Goal: Task Accomplishment & Management: Manage account settings

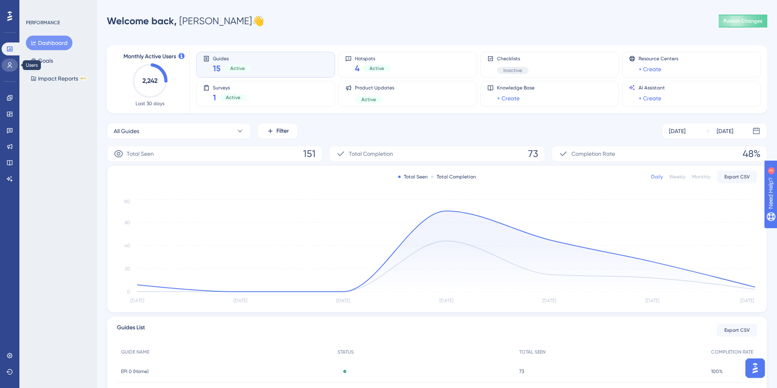
click at [12, 61] on link at bounding box center [10, 65] width 16 height 13
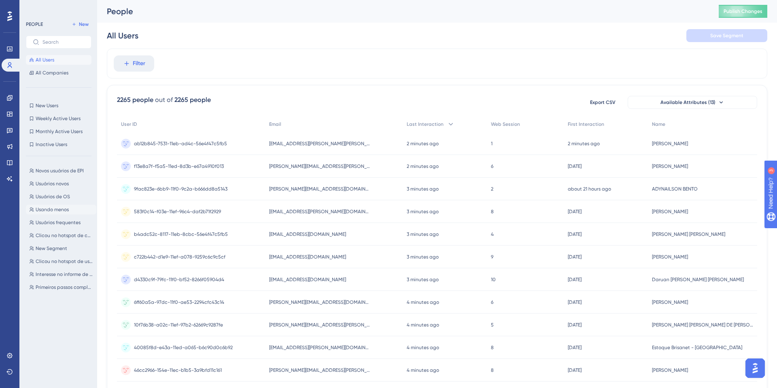
click at [68, 208] on span "Usando menos" at bounding box center [52, 209] width 33 height 6
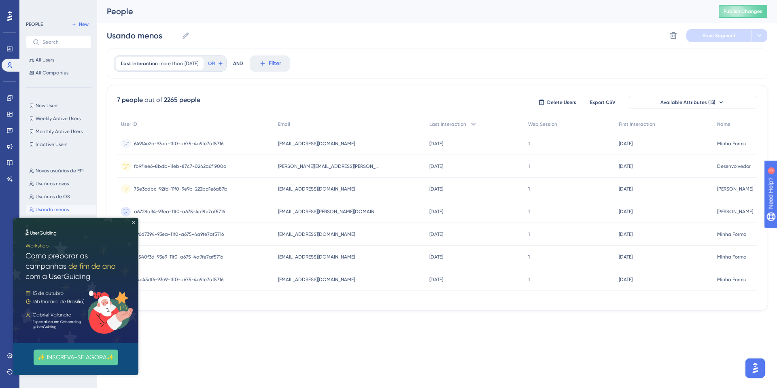
click at [206, 134] on div "64914e2c-93ea-11f0-a675-4a9fe7af5716 64914e2c-93ea-11f0-a675-4a9fe7af5716" at bounding box center [178, 143] width 89 height 23
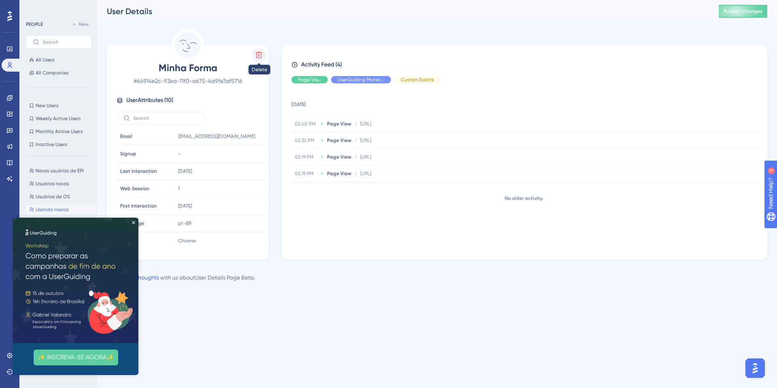
click at [255, 56] on icon at bounding box center [259, 55] width 8 height 8
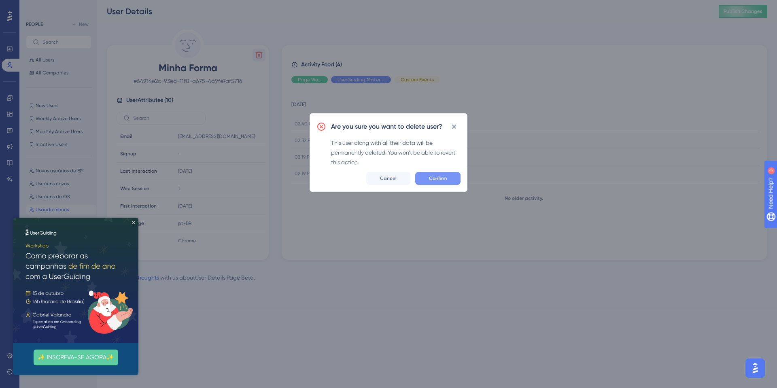
click at [443, 182] on button "Confirm" at bounding box center [437, 178] width 45 height 13
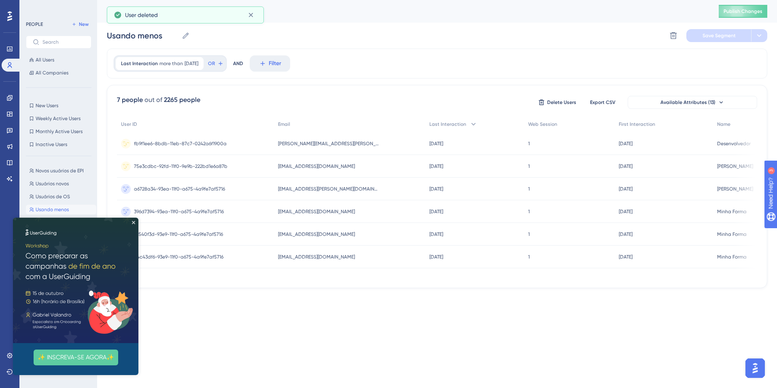
click at [187, 141] on span "fb9f1ee6-8bdb-11eb-87c7-0242a6f1900a" at bounding box center [180, 143] width 93 height 6
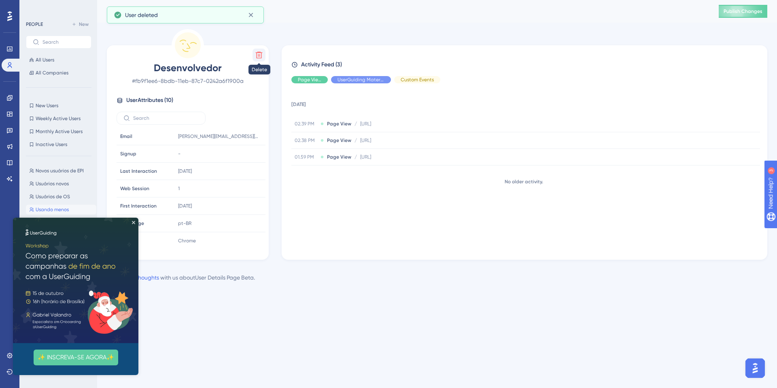
click at [261, 56] on icon at bounding box center [259, 55] width 7 height 7
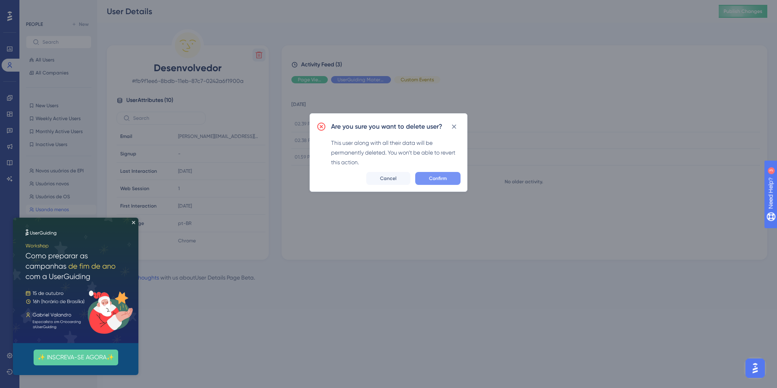
click at [442, 181] on span "Confirm" at bounding box center [438, 178] width 18 height 6
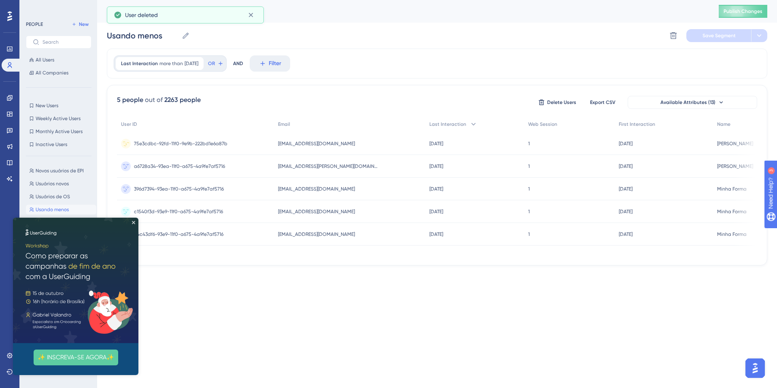
click at [230, 144] on div "75e3cdbc-92fd-11f0-9e9b-222bd1e6a87b 75e3cdbc-92fd-11f0-9e9b-222bd1e6a87b" at bounding box center [195, 143] width 157 height 23
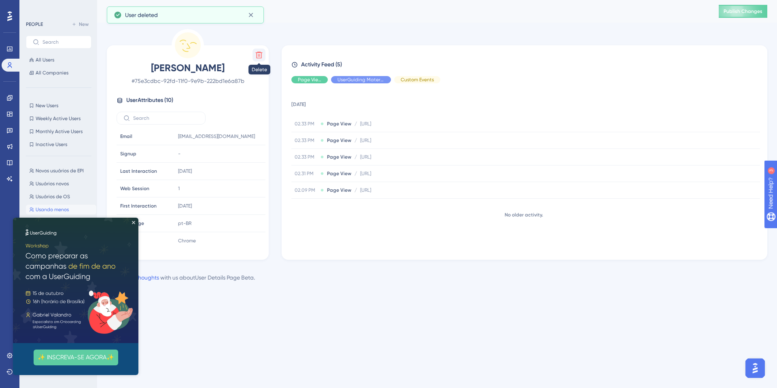
click at [261, 53] on icon at bounding box center [259, 55] width 8 height 8
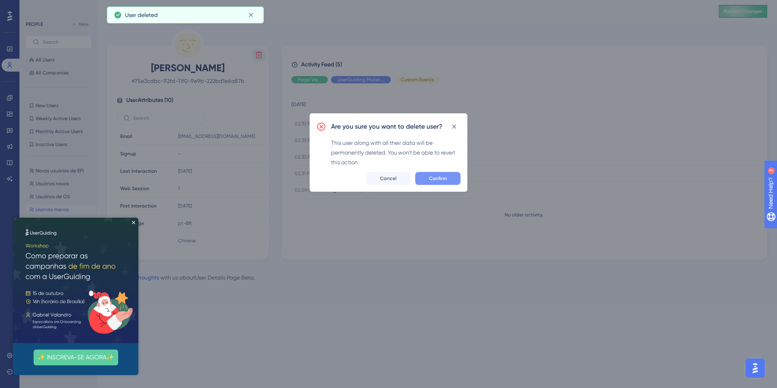
click at [427, 179] on button "Confirm" at bounding box center [437, 178] width 45 height 13
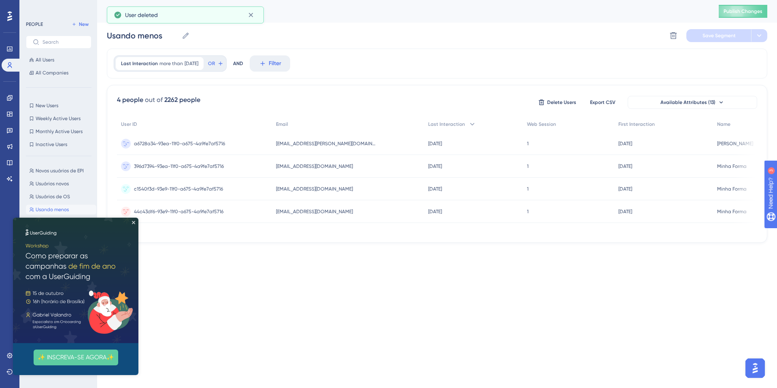
click at [242, 146] on div "a6728a34-93ea-11f0-a675-4a9fe7af5716 a6728a34-93ea-11f0-a675-4a9fe7af5716" at bounding box center [194, 143] width 155 height 23
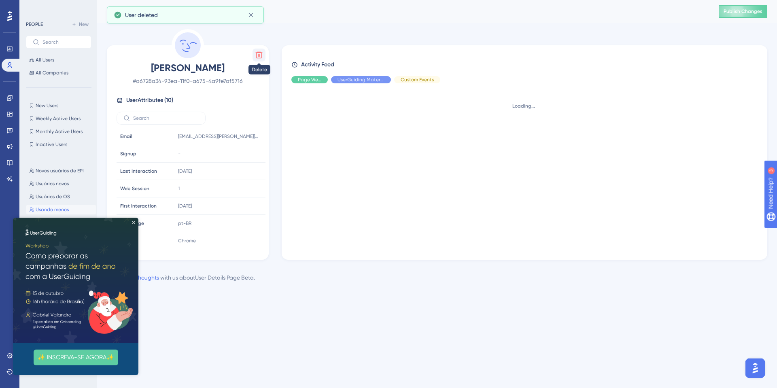
click at [255, 55] on button at bounding box center [259, 55] width 13 height 13
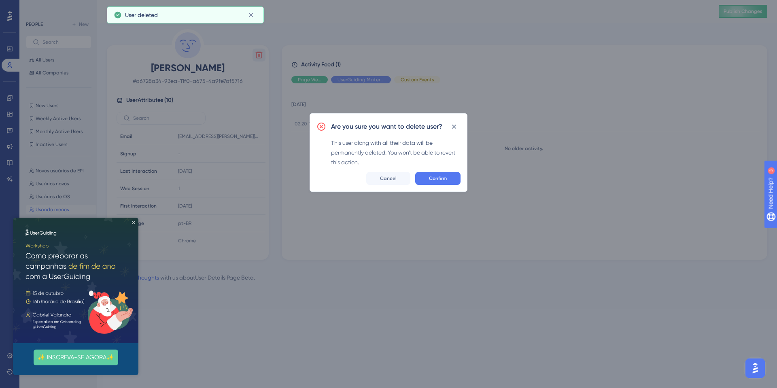
click at [458, 185] on div "Are you sure you want to delete user? This user along with all their data will …" at bounding box center [389, 152] width 158 height 79
click at [451, 181] on button "Confirm" at bounding box center [437, 178] width 45 height 13
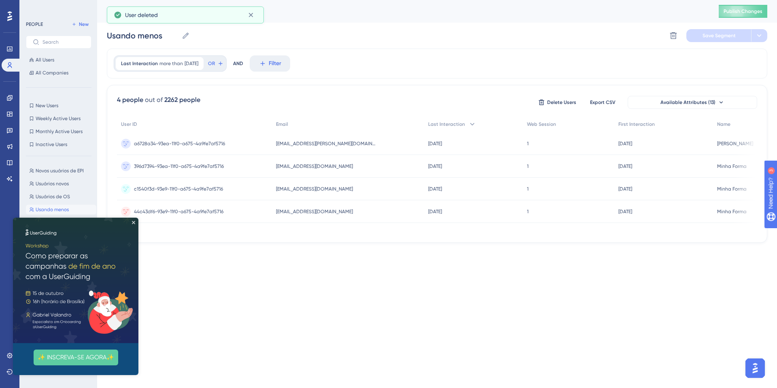
click at [136, 224] on img at bounding box center [75, 280] width 125 height 125
click at [215, 146] on span "a6728a34-93ea-11f0-a675-4a9fe7af5716" at bounding box center [179, 143] width 91 height 6
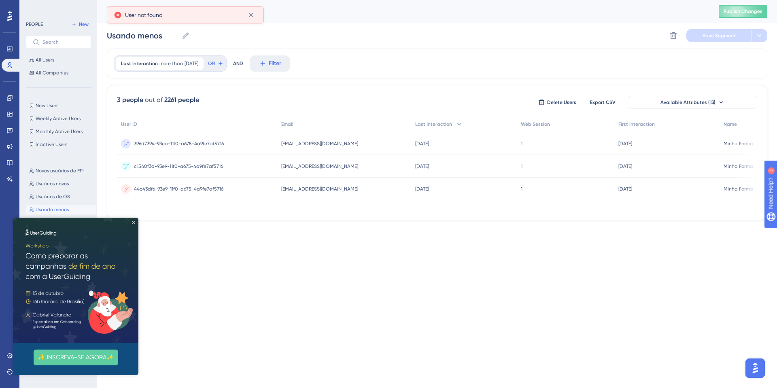
click at [187, 147] on div "396d7394-93ea-11f0-a675-4a9fe7af5716 396d7394-93ea-11f0-a675-4a9fe7af5716" at bounding box center [179, 143] width 90 height 23
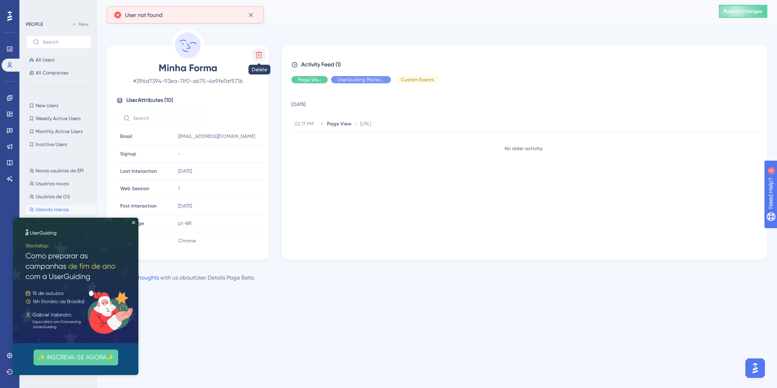
click at [264, 57] on button at bounding box center [259, 55] width 13 height 13
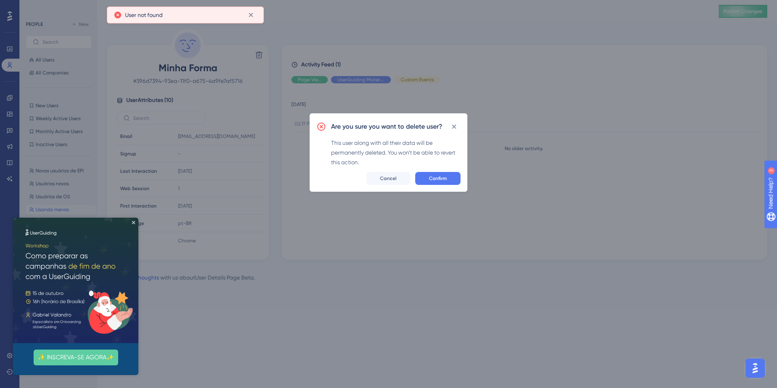
click at [438, 187] on div "Are you sure you want to delete user? This user along with all their data will …" at bounding box center [389, 152] width 158 height 79
click at [442, 179] on span "Confirm" at bounding box center [438, 178] width 18 height 6
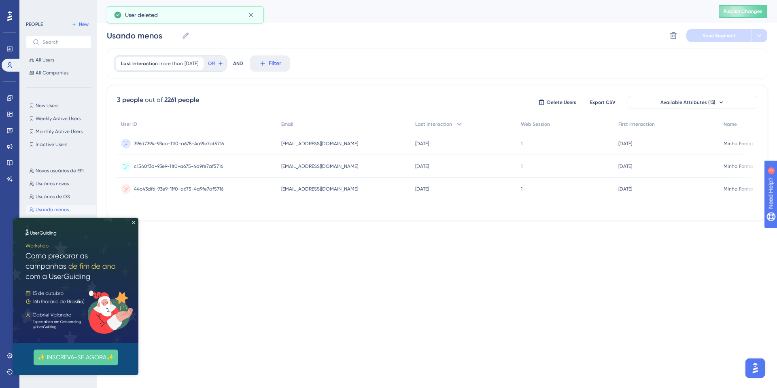
click at [198, 159] on div "c1540f3d-93e9-11f0-a675-4a9fe7af5716 c1540f3d-93e9-11f0-a675-4a9fe7af5716" at bounding box center [178, 166] width 89 height 23
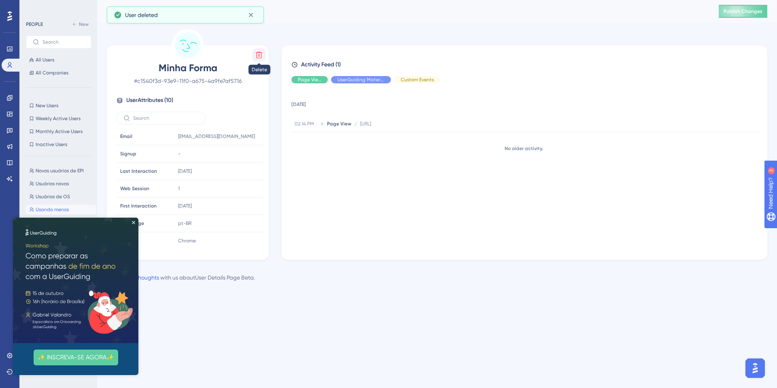
click at [257, 59] on button at bounding box center [259, 55] width 13 height 13
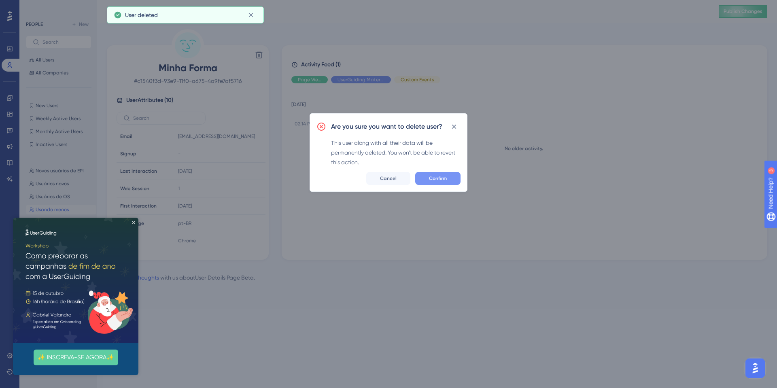
click at [423, 174] on button "Confirm" at bounding box center [437, 178] width 45 height 13
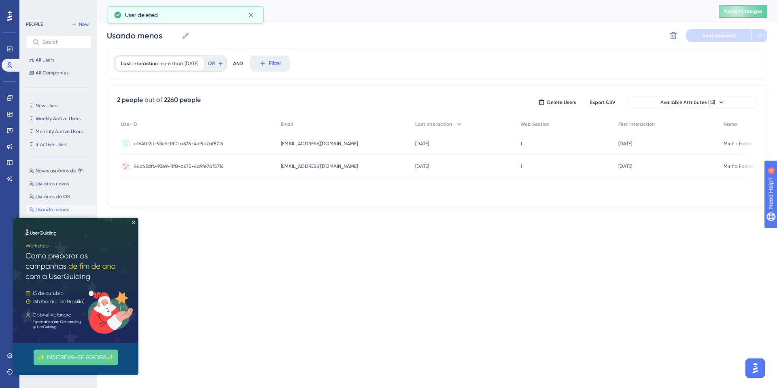
click at [208, 168] on span "44c43df6-93e9-11f0-a675-4a9fe7af5716" at bounding box center [178, 166] width 89 height 6
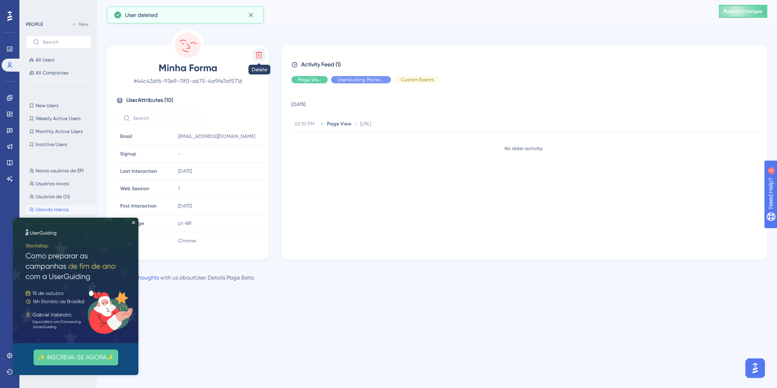
click at [262, 54] on icon at bounding box center [259, 55] width 8 height 8
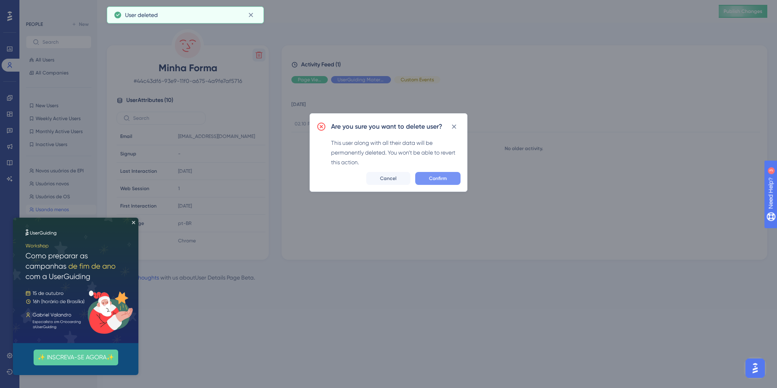
click at [441, 182] on button "Confirm" at bounding box center [437, 178] width 45 height 13
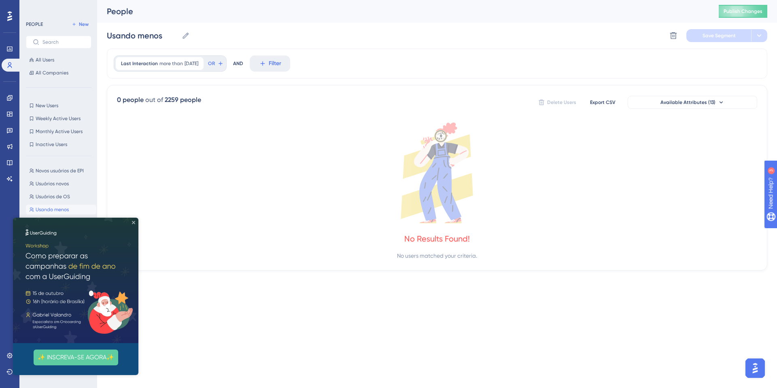
click at [134, 221] on icon "Close Preview" at bounding box center [133, 222] width 3 height 3
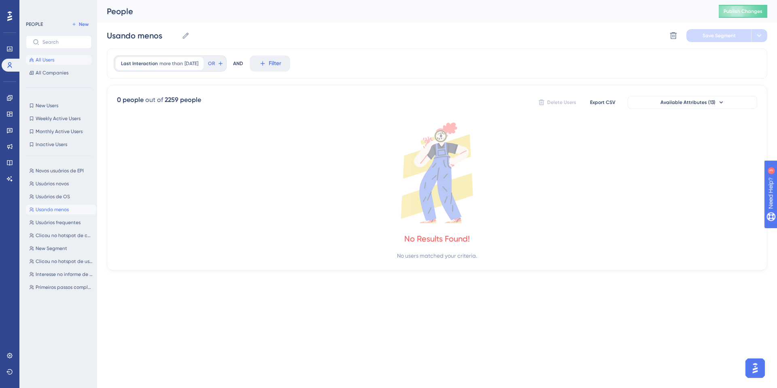
click at [45, 55] on button "All Users" at bounding box center [59, 60] width 66 height 10
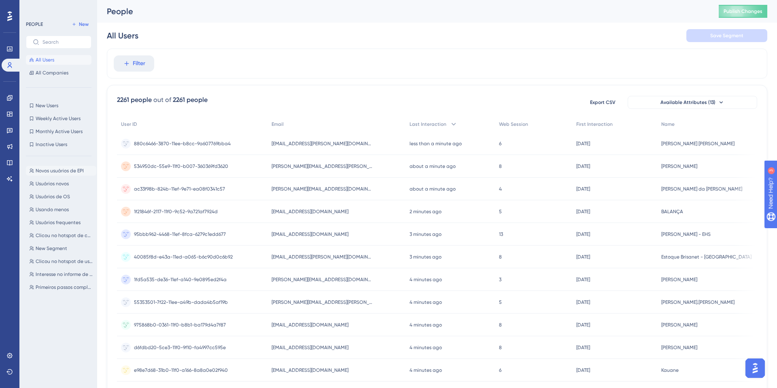
click at [56, 168] on span "Novos usuários de EPI" at bounding box center [60, 171] width 48 height 6
